Goal: Communication & Community: Answer question/provide support

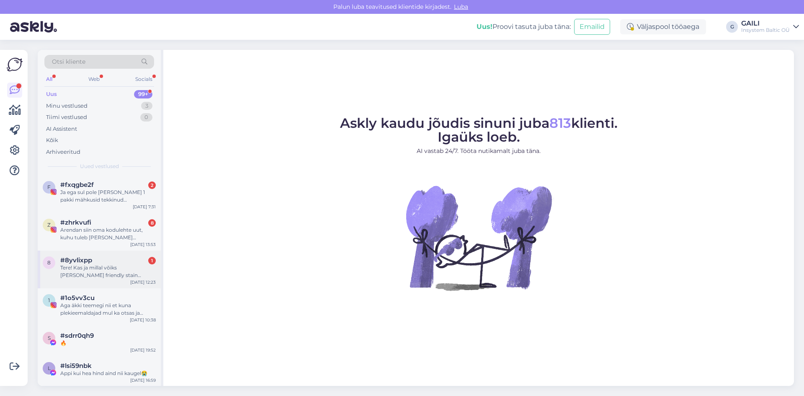
click at [100, 270] on div "Tere! Kas ja millal võiks [PERSON_NAME] friendly stain remover pihustina?" at bounding box center [107, 271] width 95 height 15
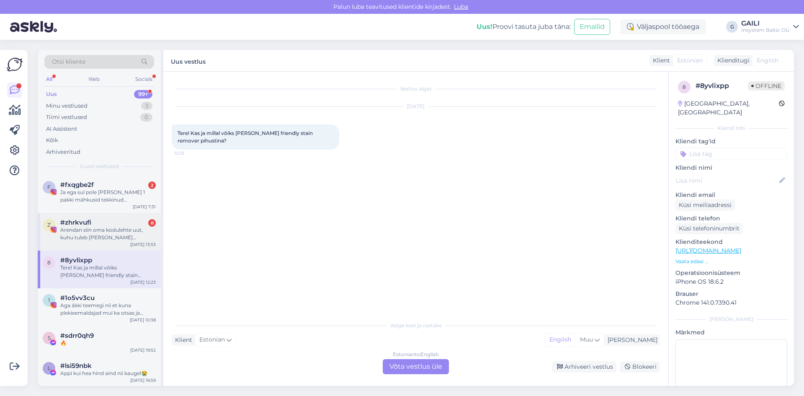
click at [87, 227] on div "Arendan siin oma kodulehte uut, kuhu tuleb [PERSON_NAME] tootesoovituste rubrii…" at bounding box center [107, 233] width 95 height 15
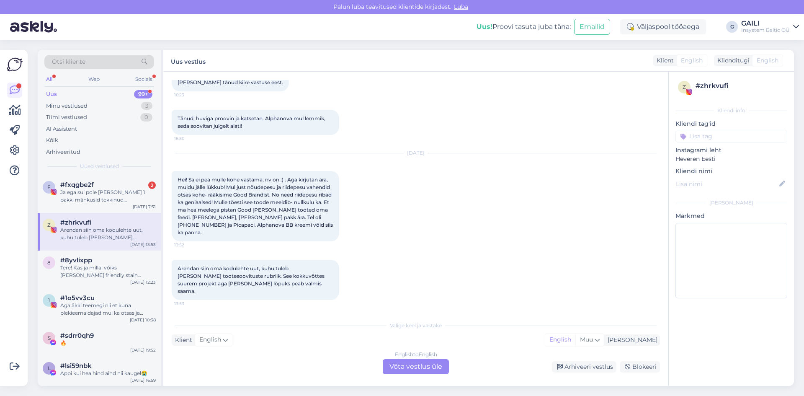
scroll to position [997, 0]
click at [98, 196] on div "Ja ega sul pole [PERSON_NAME] 1 pakki mähkusid tekkinud [PERSON_NAME] mälestuse…" at bounding box center [107, 195] width 95 height 15
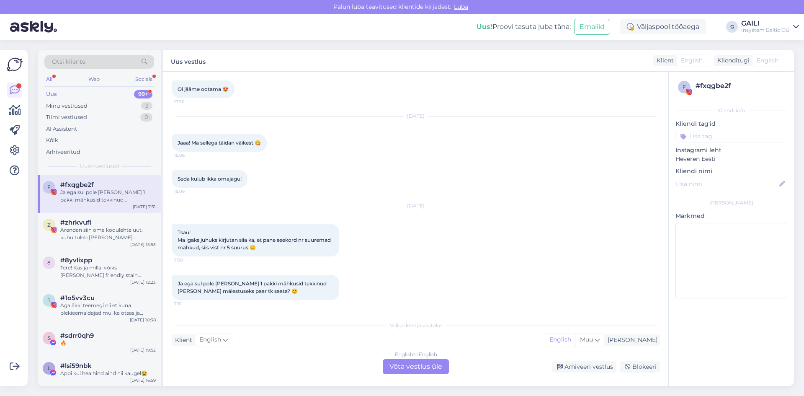
scroll to position [163, 0]
click at [120, 234] on div "Arendan siin oma kodulehte uut, kuhu tuleb [PERSON_NAME] tootesoovituste rubrii…" at bounding box center [107, 233] width 95 height 15
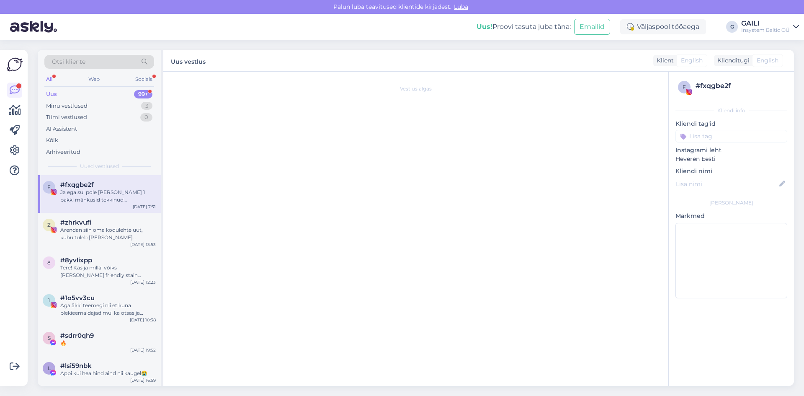
scroll to position [997, 0]
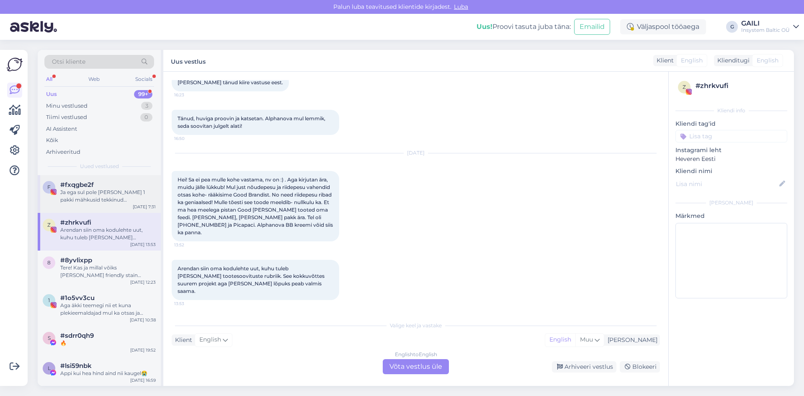
click at [118, 202] on div "Ja ega sul pole [PERSON_NAME] 1 pakki mähkusid tekkinud [PERSON_NAME] mälestuse…" at bounding box center [107, 195] width 95 height 15
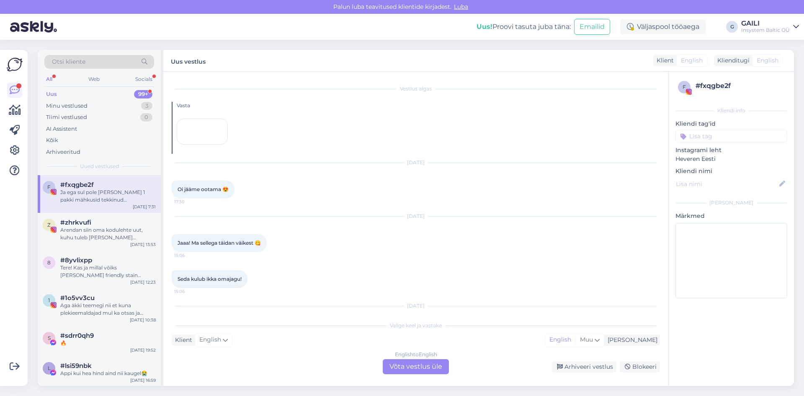
scroll to position [163, 0]
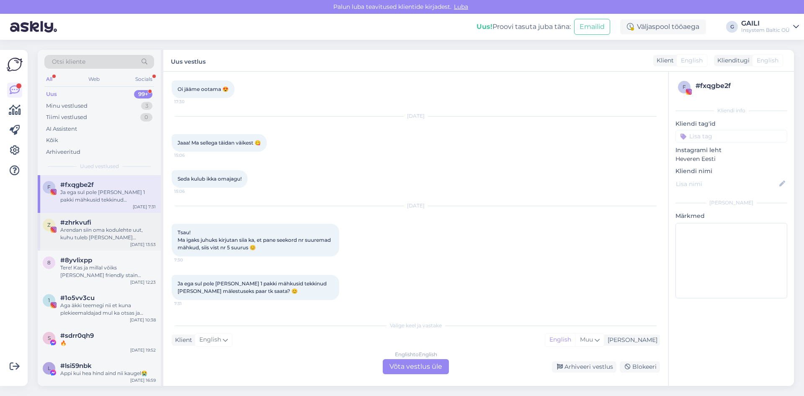
click at [110, 240] on div "Arendan siin oma kodulehte uut, kuhu tuleb [PERSON_NAME] tootesoovituste rubrii…" at bounding box center [107, 233] width 95 height 15
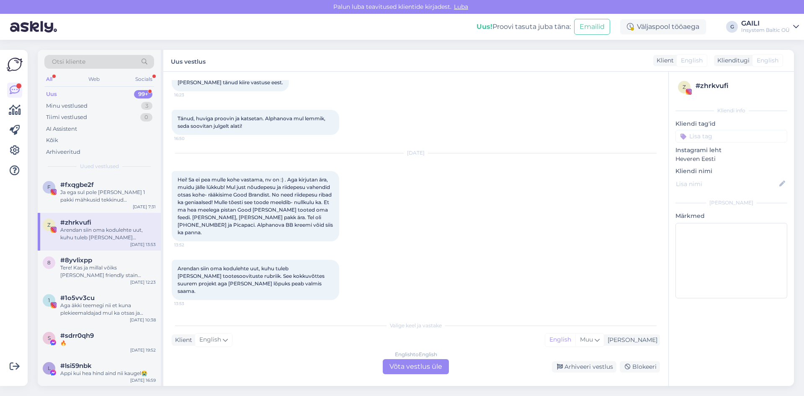
scroll to position [997, 0]
click at [108, 201] on div "Ja ega sul pole [PERSON_NAME] 1 pakki mähkusid tekkinud [PERSON_NAME] mälestuse…" at bounding box center [107, 195] width 95 height 15
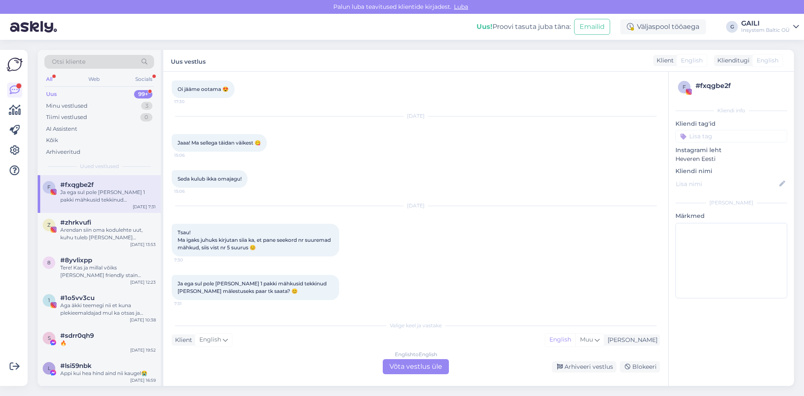
scroll to position [163, 0]
click at [100, 226] on div "Arendan siin oma kodulehte uut, kuhu tuleb [PERSON_NAME] tootesoovituste rubrii…" at bounding box center [107, 233] width 95 height 15
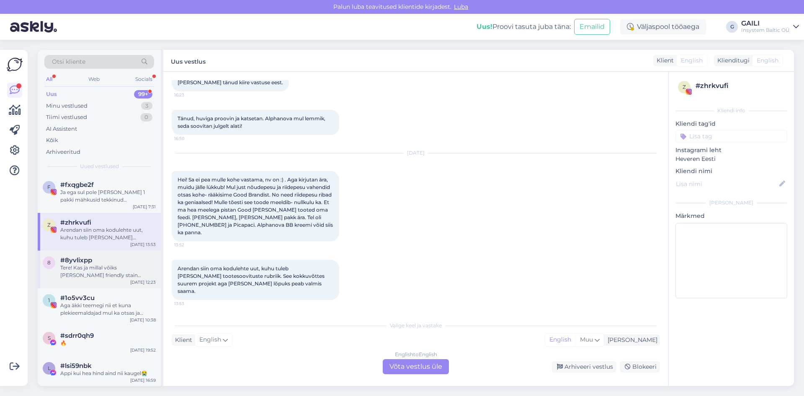
scroll to position [997, 0]
click at [87, 105] on div "Minu vestlused" at bounding box center [66, 106] width 41 height 8
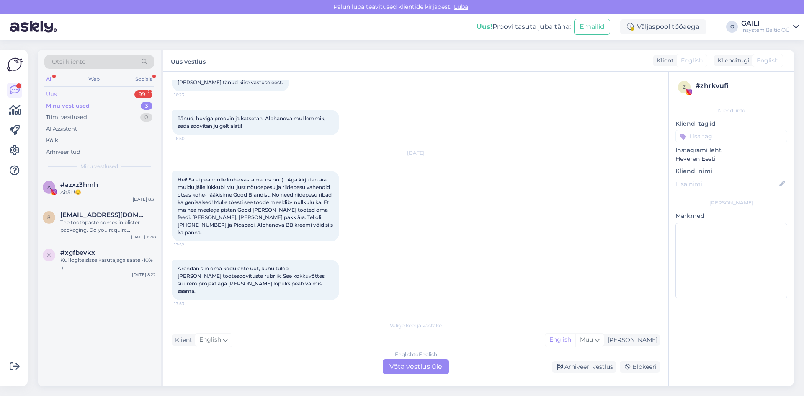
click at [93, 90] on div "Uus 99+" at bounding box center [99, 94] width 110 height 12
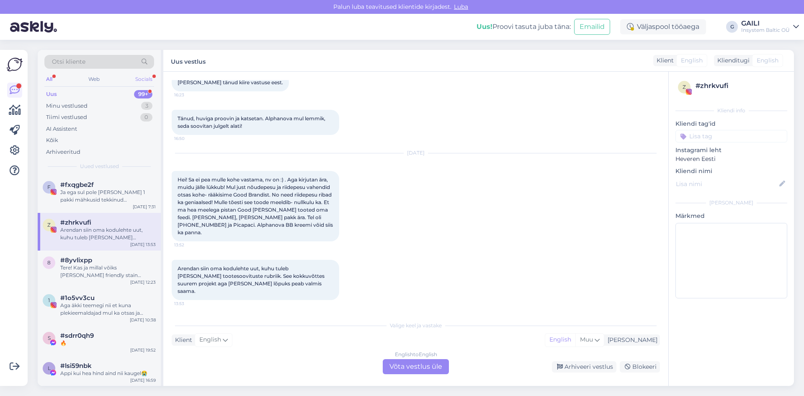
click at [146, 77] on div "Socials" at bounding box center [144, 79] width 21 height 11
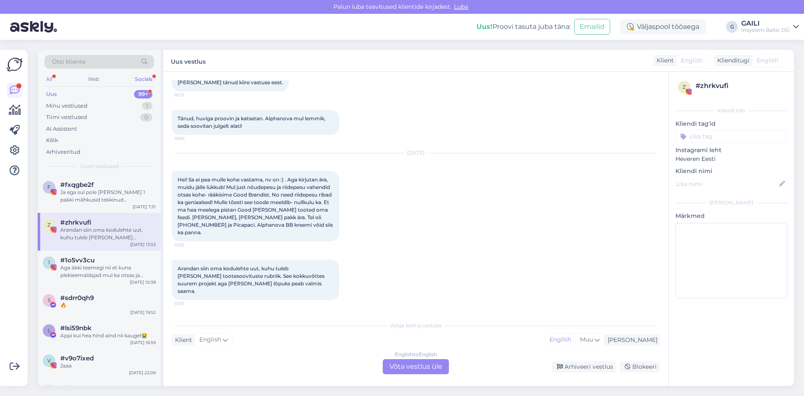
click at [51, 67] on div "Otsi kliente" at bounding box center [99, 62] width 110 height 14
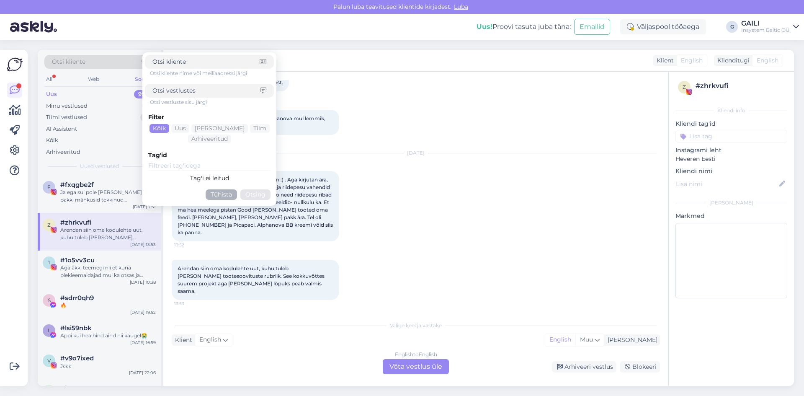
click at [51, 73] on div "Otsi kliente Otsi kliente nime või meiliaadressi järgi Otsi vestluste sisu järg…" at bounding box center [99, 64] width 110 height 19
click at [49, 78] on div "All" at bounding box center [49, 79] width 10 height 11
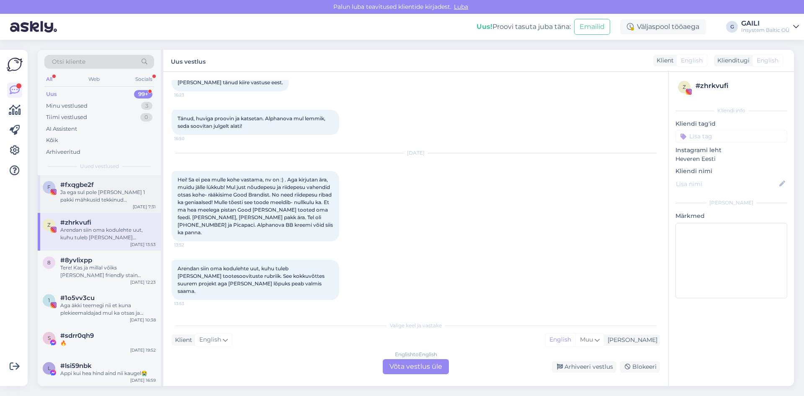
click at [101, 197] on div "Ja ega sul pole [PERSON_NAME] 1 pakki mähkusid tekkinud [PERSON_NAME] mälestuse…" at bounding box center [107, 195] width 95 height 15
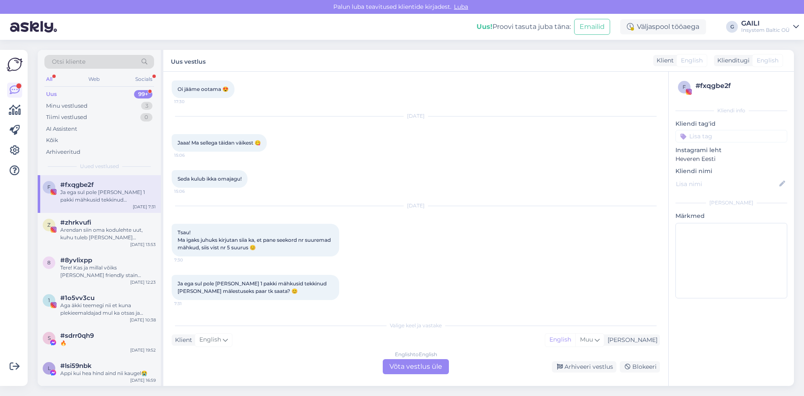
scroll to position [163, 0]
click at [118, 235] on div "Arendan siin oma kodulehte uut, kuhu tuleb [PERSON_NAME] tootesoovituste rubrii…" at bounding box center [107, 233] width 95 height 15
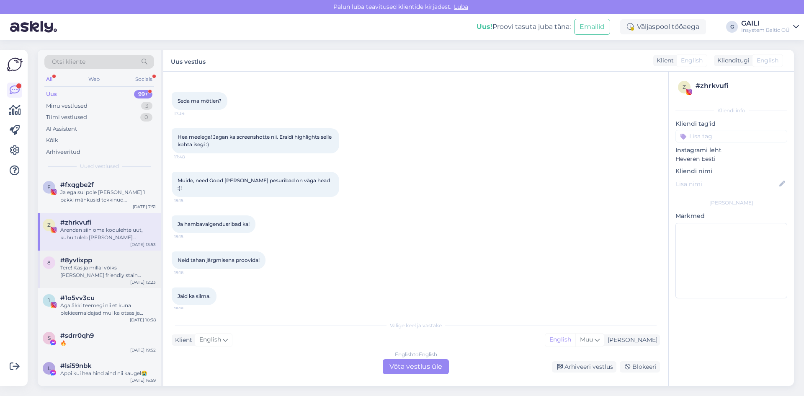
scroll to position [972, 0]
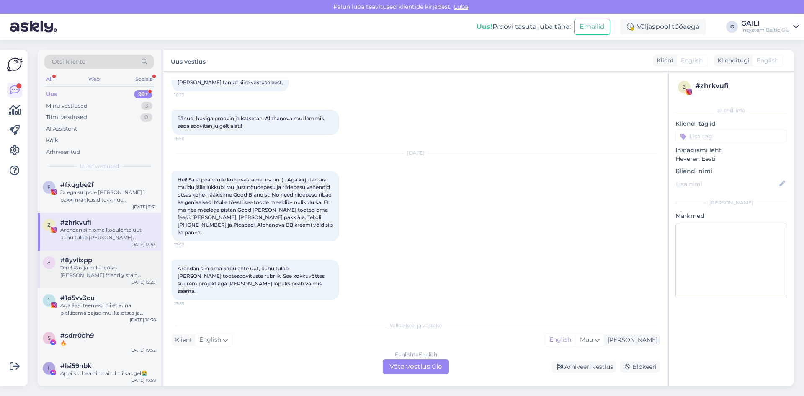
click at [118, 272] on div "Tere! Kas ja millal võiks [PERSON_NAME] friendly stain remover pihustina?" at bounding box center [107, 271] width 95 height 15
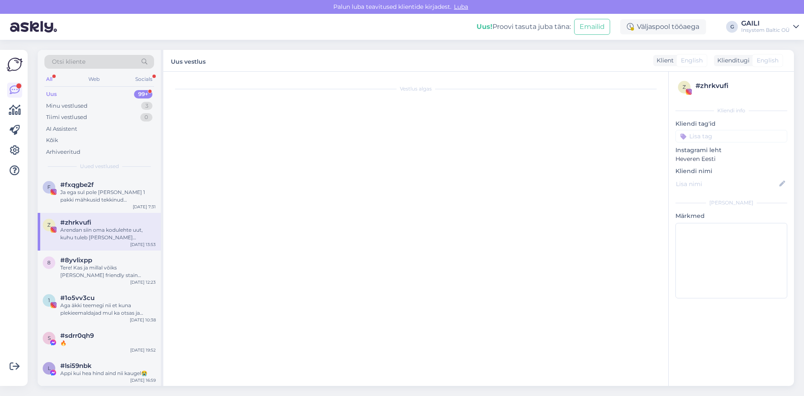
scroll to position [0, 0]
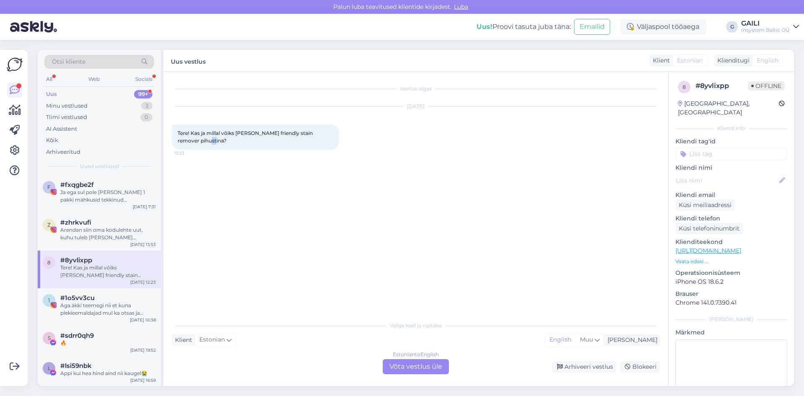
drag, startPoint x: 202, startPoint y: 141, endPoint x: 196, endPoint y: 141, distance: 5.9
click at [196, 141] on span "Tere! Kas ja millal võiks [PERSON_NAME] friendly stain remover pihustina?" at bounding box center [246, 137] width 137 height 14
drag, startPoint x: 211, startPoint y: 131, endPoint x: 234, endPoint y: 133, distance: 23.2
click at [234, 133] on span "Tere! Kas ja millal võiks [PERSON_NAME] friendly stain remover pihustina?" at bounding box center [246, 137] width 137 height 14
drag, startPoint x: 240, startPoint y: 132, endPoint x: 264, endPoint y: 134, distance: 24.8
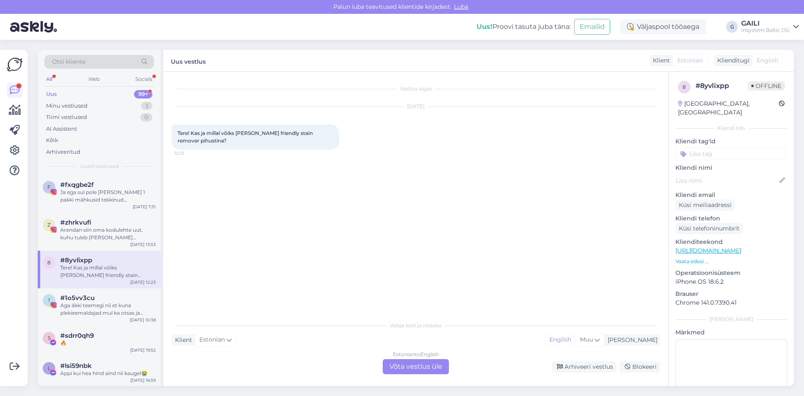
click at [260, 134] on span "Tere! Kas ja millal võiks [PERSON_NAME] friendly stain remover pihustina?" at bounding box center [246, 137] width 137 height 14
click at [410, 370] on div "Estonian to English Võta vestlus üle" at bounding box center [416, 366] width 66 height 15
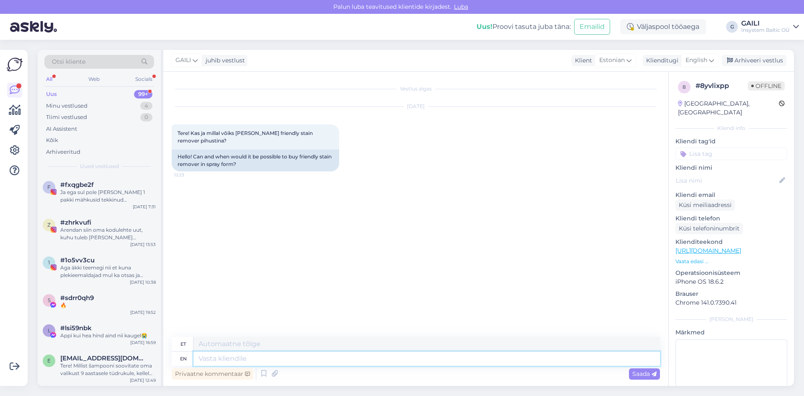
click at [288, 359] on textarea at bounding box center [426, 358] width 466 height 14
type textarea "Tere! K"
type textarea "Tere!"
type textarea "Tere! Kahjuks o"
type textarea "Tere! Kahjuks"
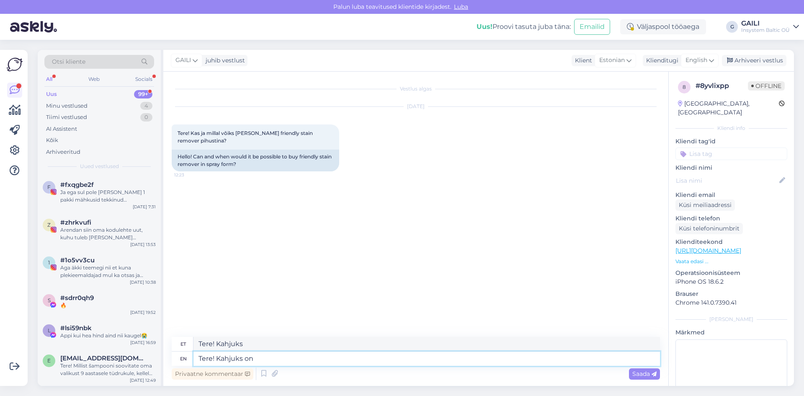
type textarea "Tere! Kahjuks on"
type textarea "Tere! Kahjuks edasi"
type textarea "Tere! Kahjuks on Friendly"
type textarea "Tere! Kahjuks on Friendly Organicul"
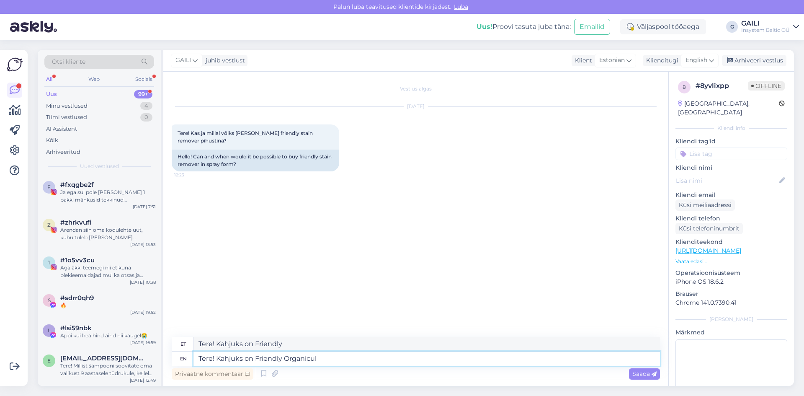
type textarea "Tere! Kahjuks lehel Friendly Organicul"
type textarea "Tere! Kahjuks on Friendly Organicul hetkel"
type textarea "Tere! Kahjuks on Friendly Organicul hetkel tarneraskused. L"
type textarea "Tere! Kahjuks on Friendly Organicul hetkel tarneraskused."
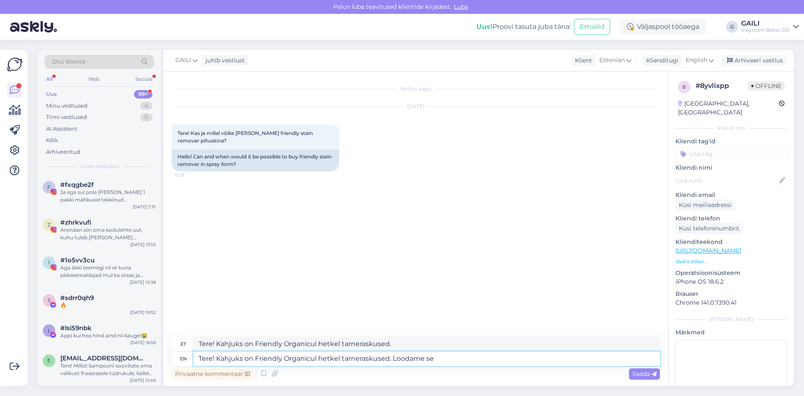
type textarea "Tere! Kahjuks on Friendly Organicul hetkel tarneraskused. Loodame sel"
type textarea "Tere! Kahjuks on Friendly Organicul hetkel tarneraskused. [GEOGRAPHIC_DATA]"
type textarea "Tere! Kahjuks on Friendly Organicul hetkel tarneraskused. Loodame selle k"
type textarea "Tere! Kahjuks on Friendly Organicul hetkel tarneraskused. Loodame müüa"
type textarea "Tere! Kahjuks on Friendly Organicul hetkel tarneraskused. Loodame selle kuu l"
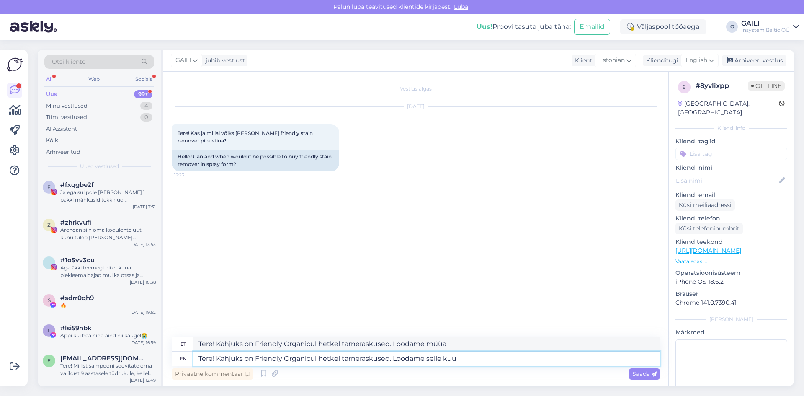
type textarea "Tere! Kahjuks on Friendly Organicul hetkel tarneraskused. Loodame selle kuu"
type textarea "Tere! Kahjuks on Friendly Organicul hetkel tarneraskused. Loodame selle kuu lõp…"
type textarea "Tere! Kahjuks on Friendly Organicul hetkel tarneraskused. Loodame sell"
type textarea "Tere! Kahjuks on Friendly Organicul hetkel tarneraskused. Loodame selle kuu"
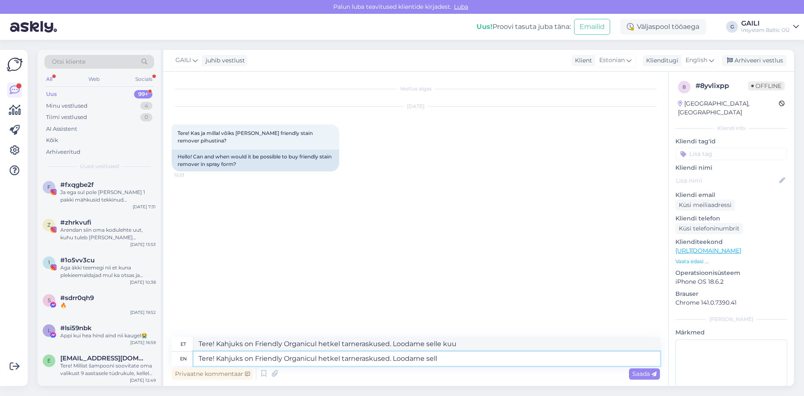
type textarea "Tere! Kahjuks on Friendly Organicul hetkel tarneraskused. Loodame sel"
type textarea "Tere! Kahjuks on Friendly Organicul hetkel tarneraskused. Loodame müüa"
type textarea "Tere! Kahjuks on Friendly Organicul hetkel tarneraskused. [GEOGRAPHIC_DATA]"
type textarea "Tere! Kahjuks on Friendly Organicul hetkel tarneraskused. Loodame ise k"
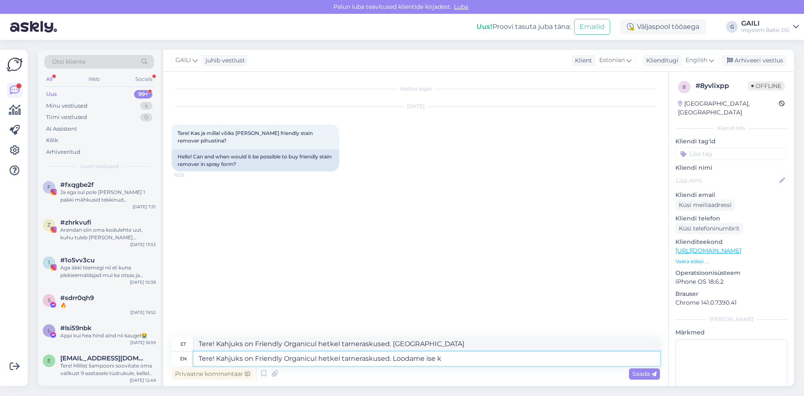
type textarea "Tere! Kahjuks on Friendly Organicul hetkel tarneraskused. Loodame ise"
type textarea "Tere! Kahjuks on Friendly Organicul hetkel tarneraskused. Loodame ise ka s"
type textarea "Tere! Kahjuks on Friendly Organicul hetkel tarneraskused. Loodame ise ka"
type textarea "Tere! Kahjuks on Friendly Organicul hetkel tarneraskused. Loodame ise [PERSON_N…"
type textarea "Tere! Kahjuks on Friendly Organicul hetkel tarneraskused. Loodame ise ka müüa"
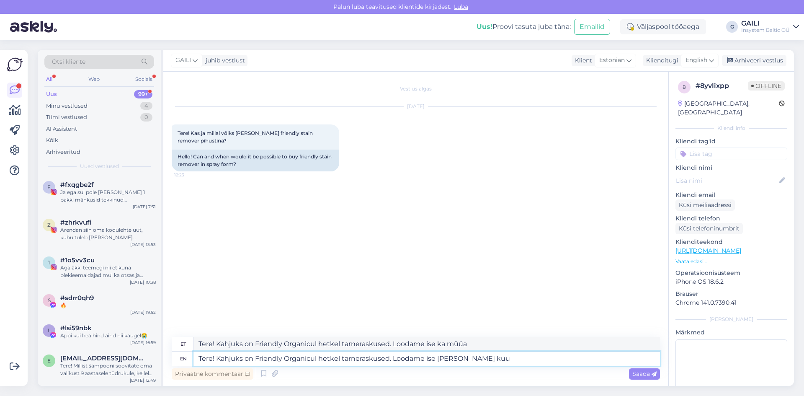
type textarea "Tere! Kahjuks on Friendly Organicul hetkel tarneraskused. Loodame ise [PERSON_N…"
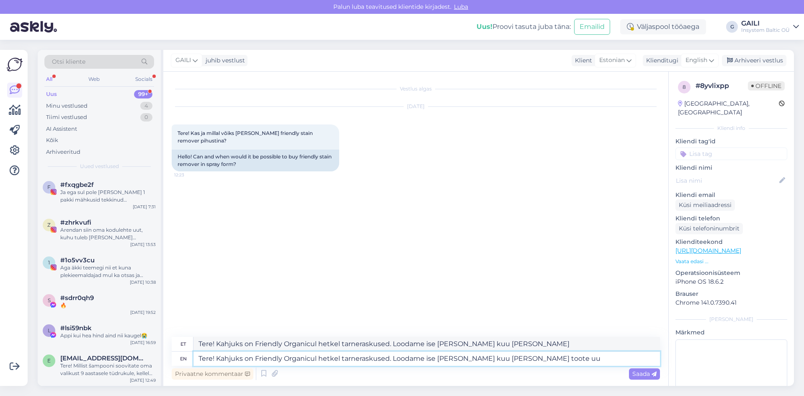
type textarea "Tere! Kahjuks on Friendly Organicul hetkel tarneraskused. Loodame ise [PERSON_N…"
type textarea "Tere! Kahjuks on Friendly Organicul hetkel tarneraskused. [PERSON_NAME] ise [PE…"
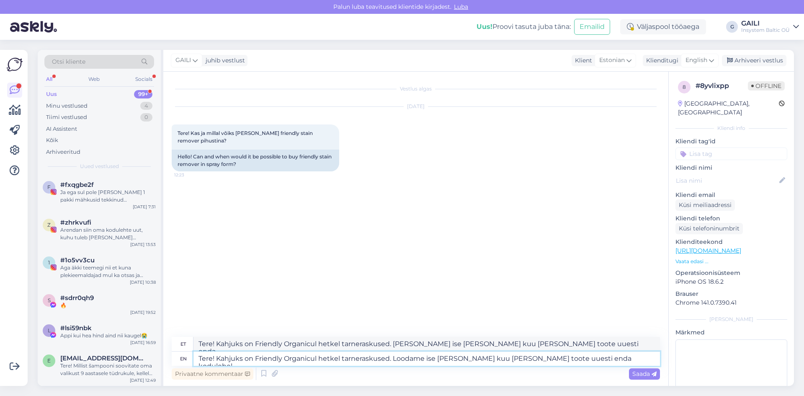
type textarea "Tere! Kahjuks on Friendly Organicul hetkel tarneraskused. Loodame ise [PERSON_N…"
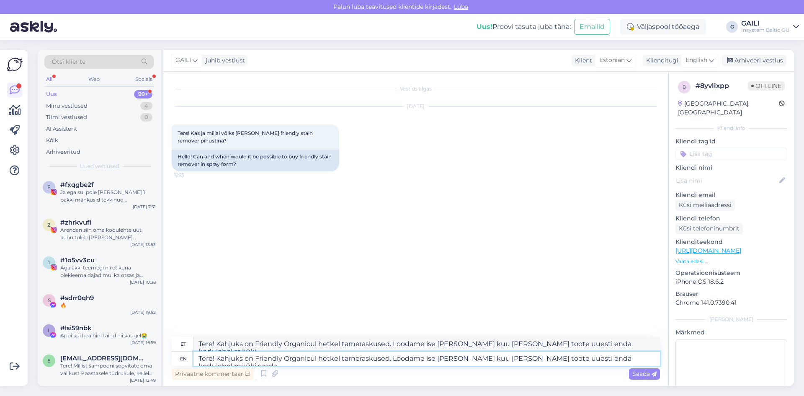
type textarea "Tere! Kahjuks on Friendly Organicul hetkel tarneraskused. Loodame ise [PERSON_N…"
drag, startPoint x: 318, startPoint y: 358, endPoint x: 311, endPoint y: 358, distance: 7.1
click at [311, 358] on textarea "Tere! Kahjuks on Friendly Organicul hetkel tarneraskused. Loodame ise [PERSON_N…" at bounding box center [426, 358] width 466 height 14
type textarea "Tere! Kahjuks on Friendly Organic hetkel tarneraskused. Loodame ise [PERSON_NAM…"
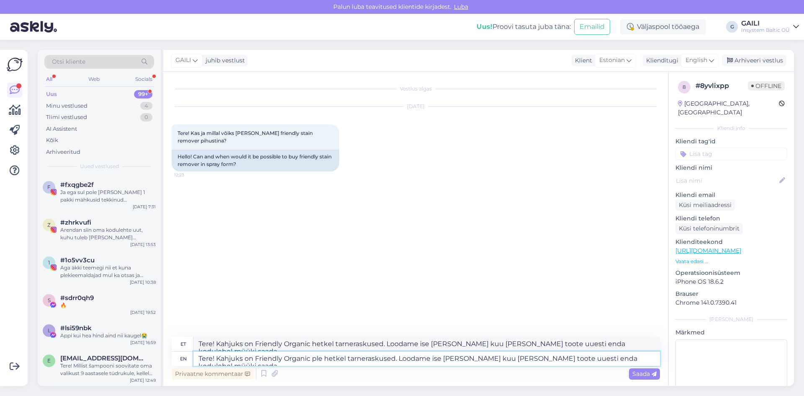
type textarea "Tere! Kahjuks on Friendly Organic plek hetkel tarneraskused. Loodame ise [PERSO…"
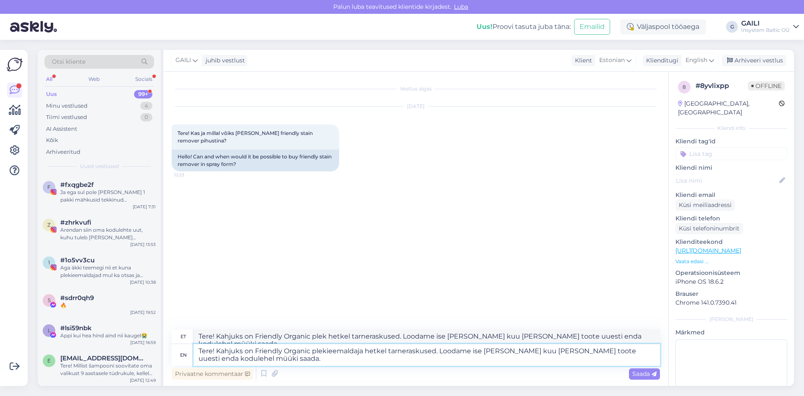
type textarea "Tere! Kahjuks on Friendly Organic plekieemaldajal hetkel tarneraskused. Loodame…"
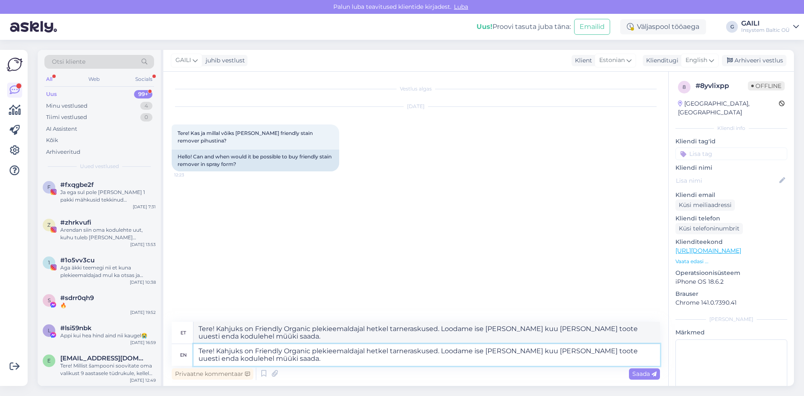
click at [247, 361] on textarea "Tere! Kahjuks on Friendly Organic plekieemaldajal hetkel tarneraskused. Loodame…" at bounding box center [426, 355] width 466 height 22
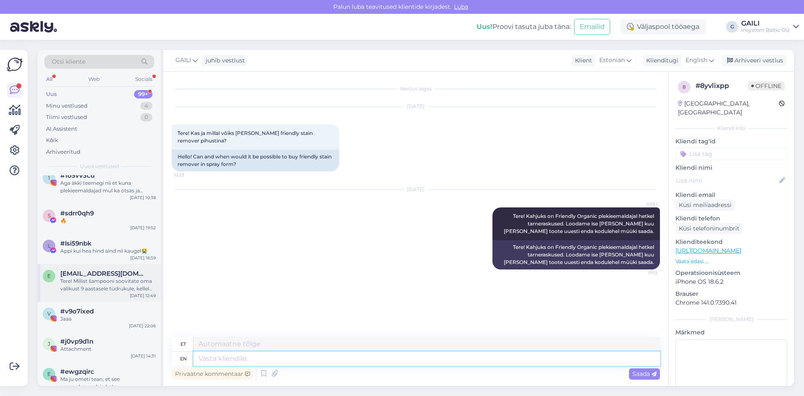
scroll to position [84, 0]
click at [116, 240] on div "l #lsi59nbk Appi kui hea hind aind nii kaugel😭 [DATE] 16:59" at bounding box center [99, 249] width 123 height 30
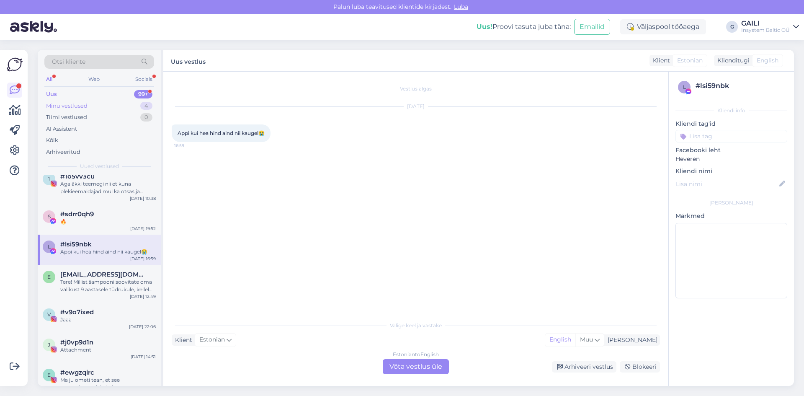
click at [86, 106] on div "Minu vestlused" at bounding box center [66, 106] width 41 height 8
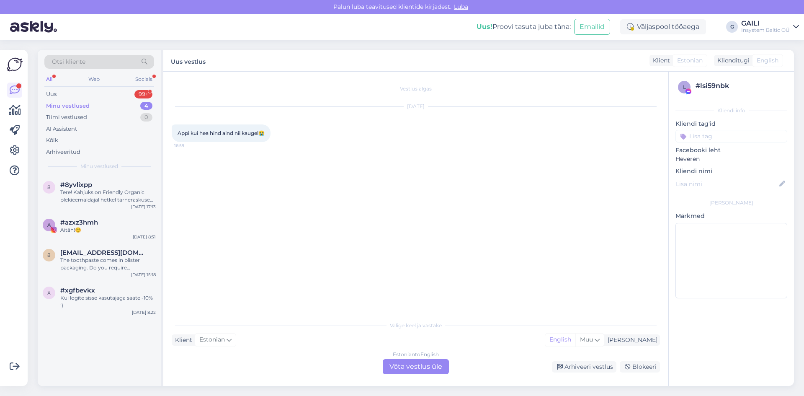
scroll to position [0, 0]
click at [139, 77] on div "Socials" at bounding box center [144, 79] width 21 height 11
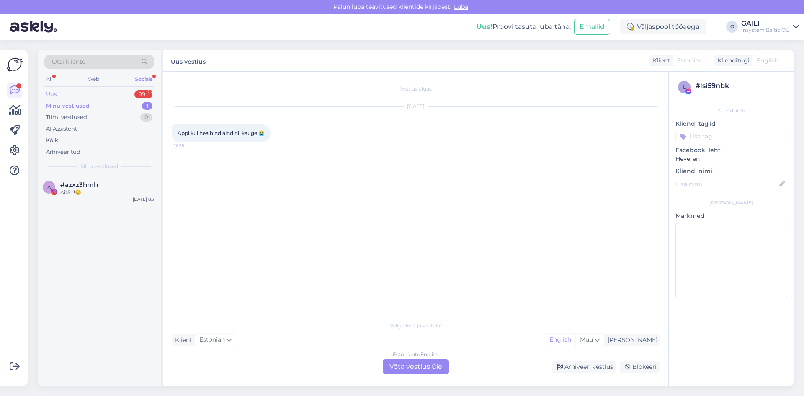
click at [58, 95] on div "Uus 99+" at bounding box center [99, 94] width 110 height 12
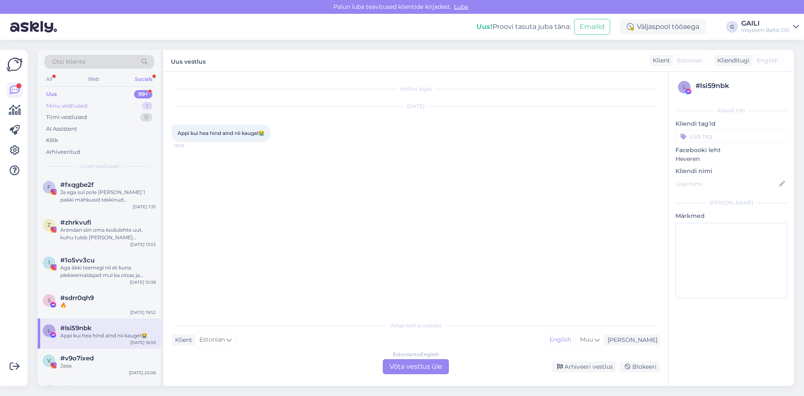
click at [65, 102] on div "Minu vestlused" at bounding box center [66, 106] width 41 height 8
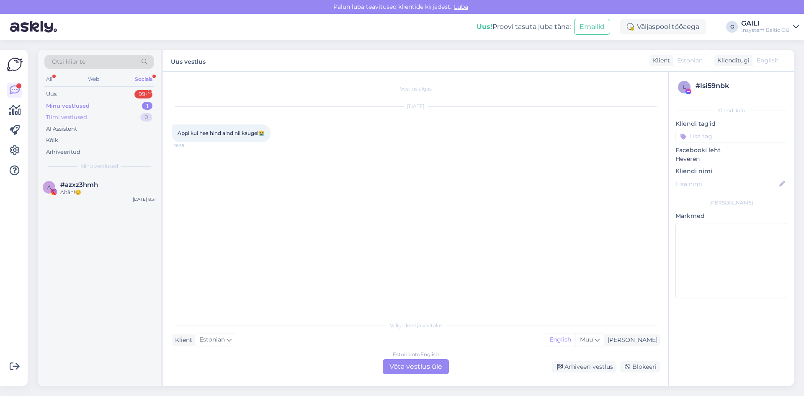
click at [69, 116] on div "Tiimi vestlused" at bounding box center [66, 117] width 41 height 8
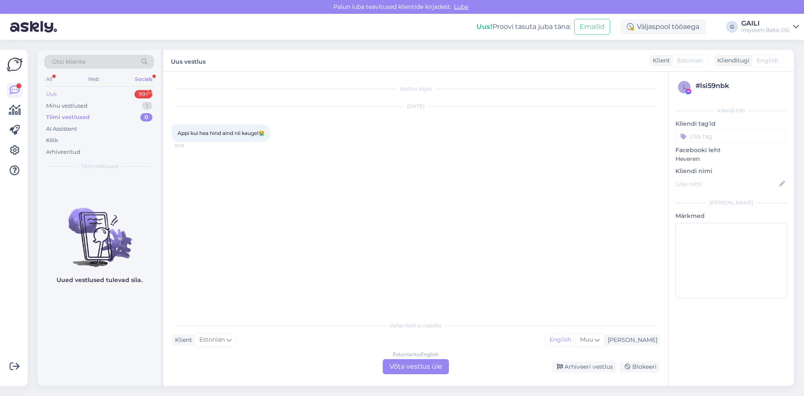
click at [64, 97] on div "Uus 99+" at bounding box center [99, 94] width 110 height 12
